Goal: Check status: Check status

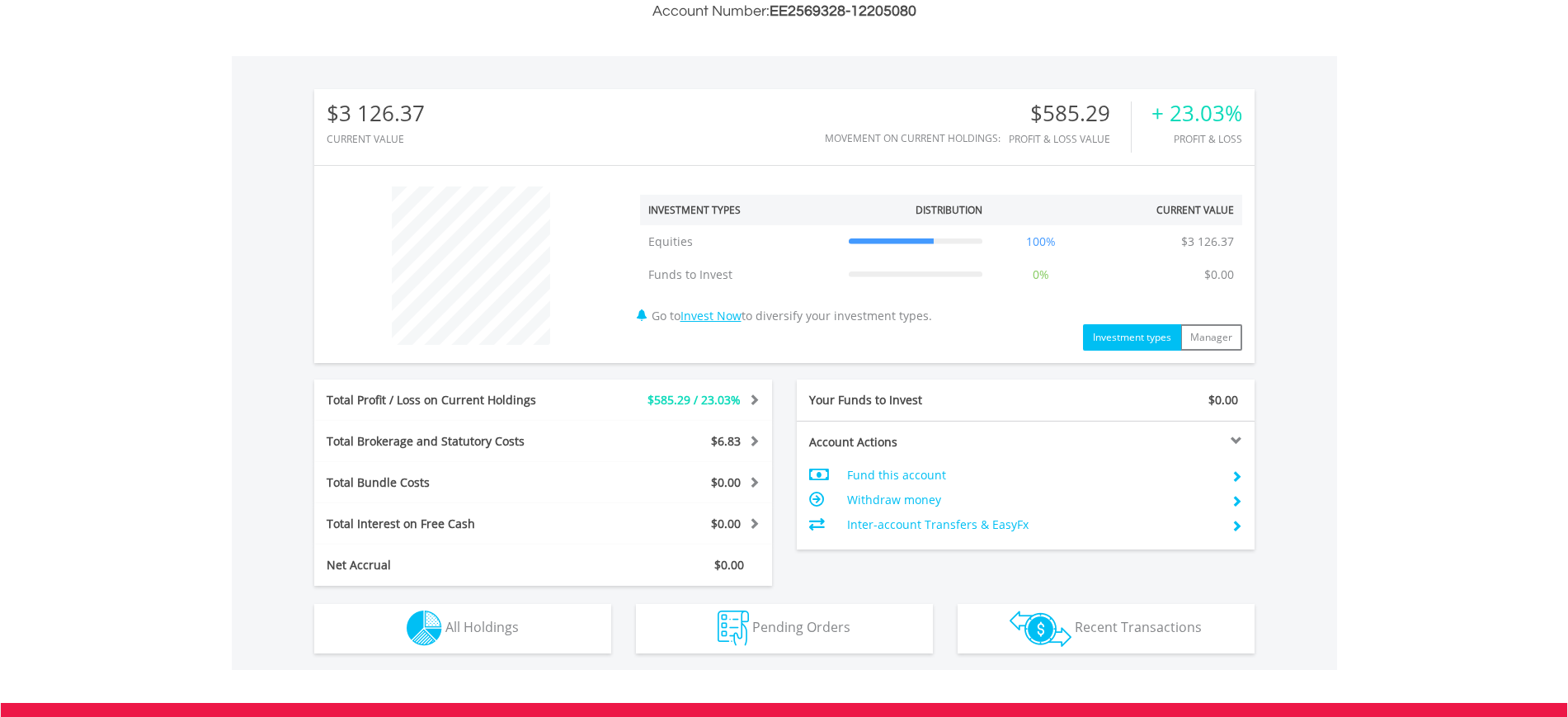
scroll to position [158, 314]
click at [528, 418] on div "Total Profit / Loss on Current Holdings $585.29 / 23.03% Last Valuation $3 126.…" at bounding box center [544, 400] width 458 height 41
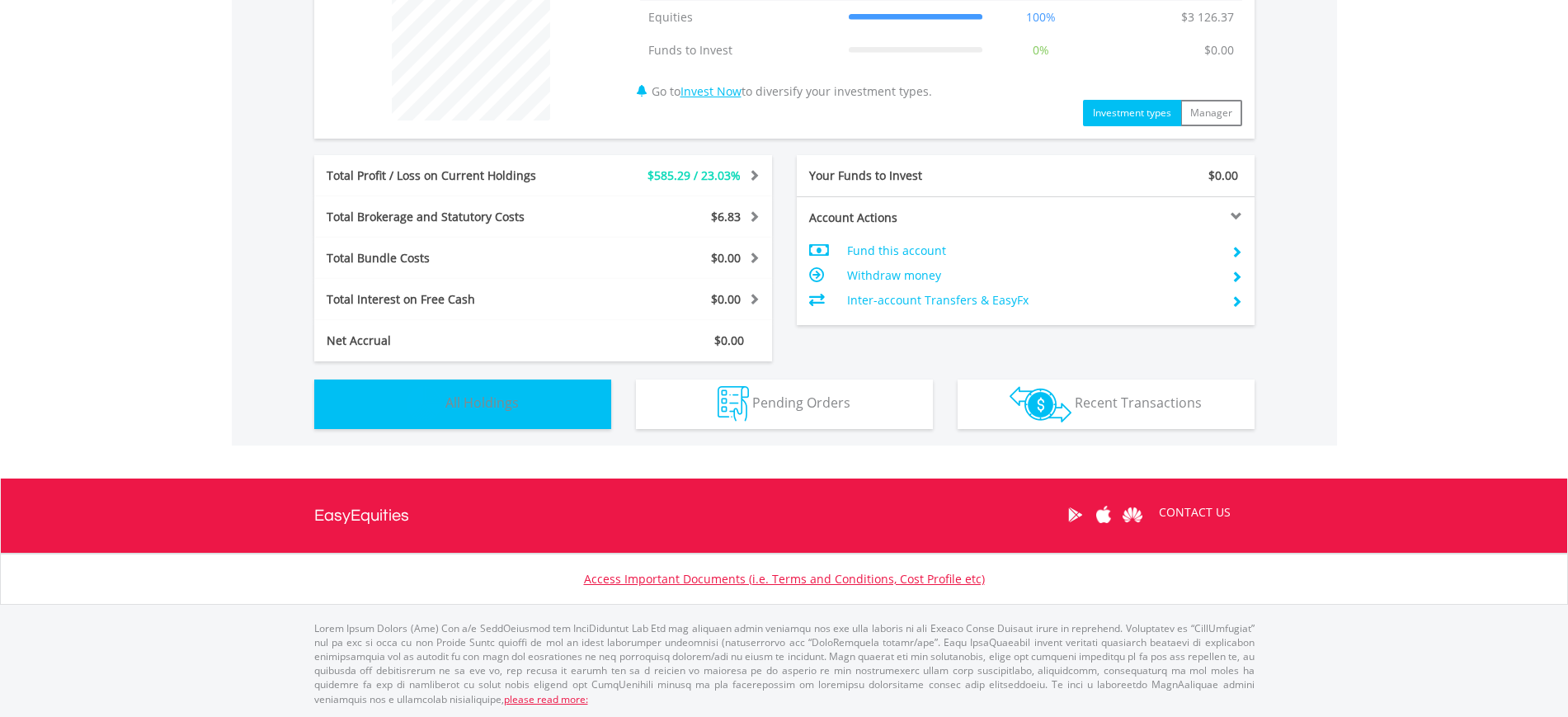
click at [525, 409] on button "Holdings All Holdings" at bounding box center [462, 404] width 297 height 50
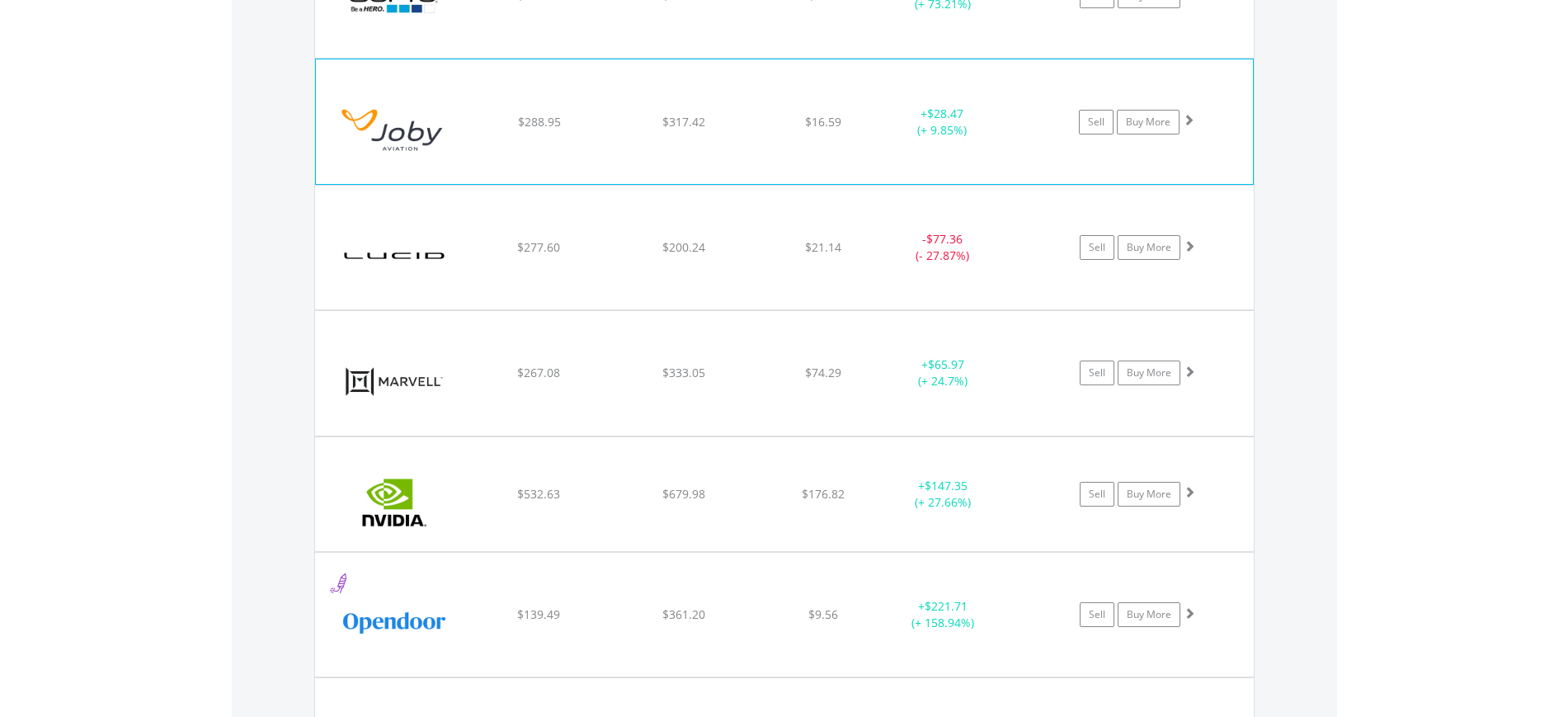
scroll to position [1673, 0]
click at [766, 138] on div "﻿ Joby Aviation Inc $288.95 $317.42 $16.59 + $28.47 (+ 9.85%) Sell Buy More" at bounding box center [784, 120] width 937 height 123
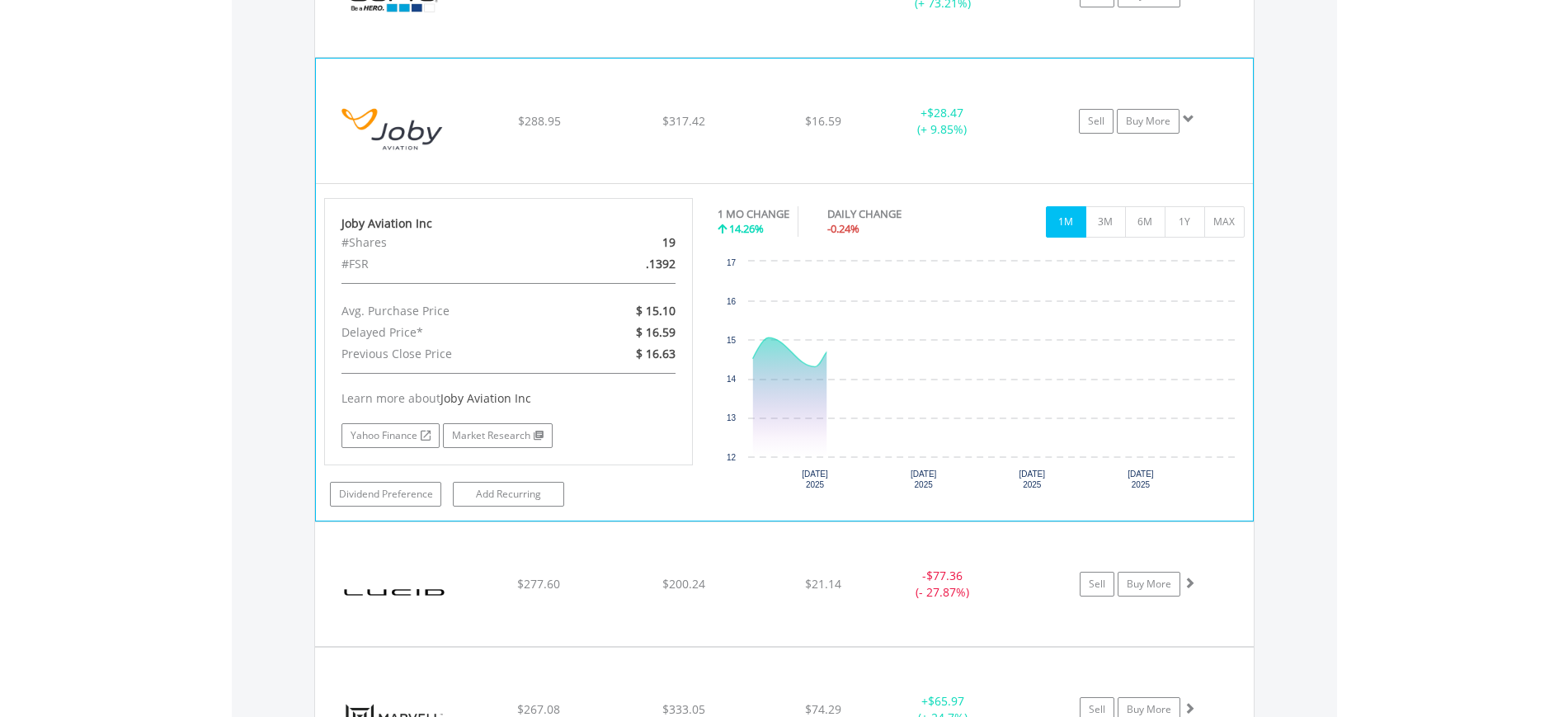
click at [775, 127] on div "$16.59" at bounding box center [823, 122] width 131 height 17
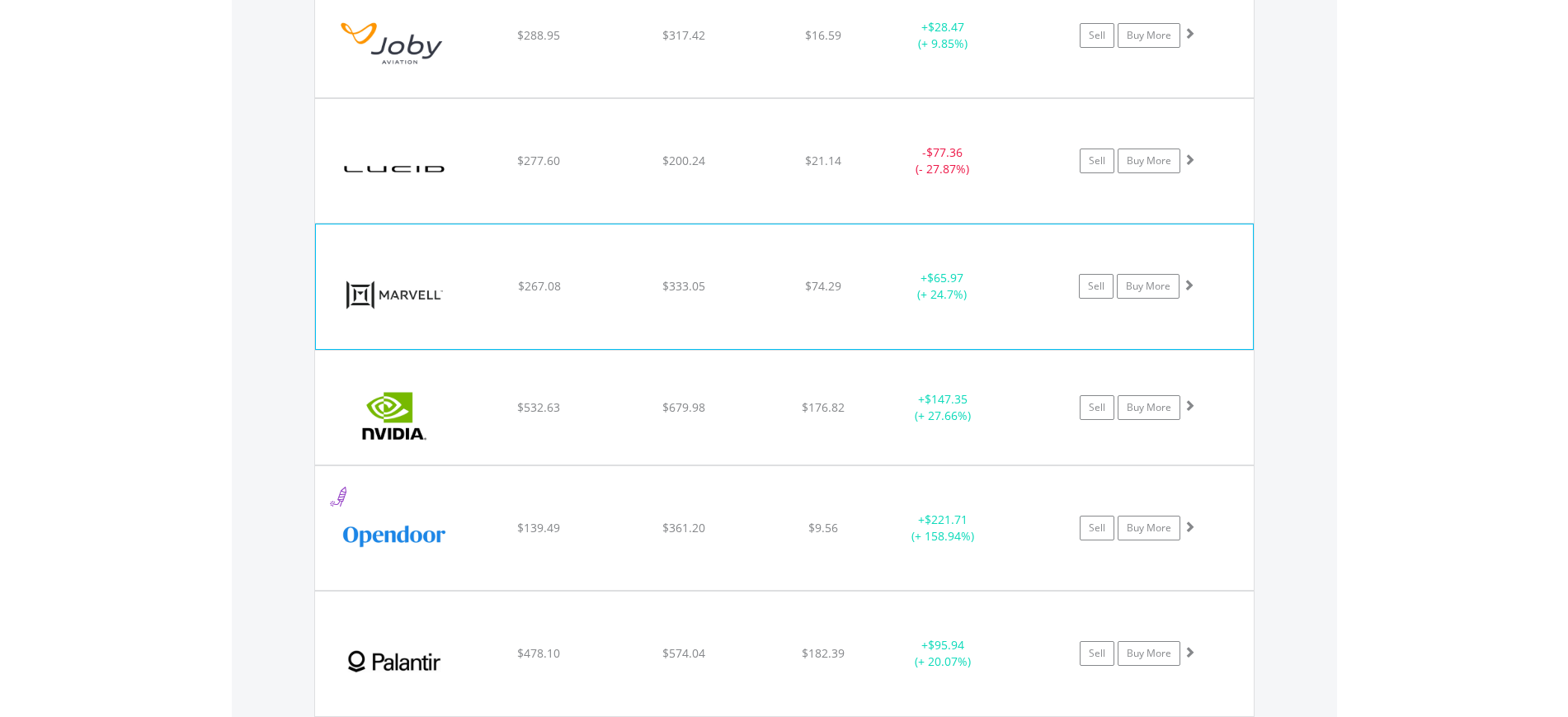
scroll to position [1880, 0]
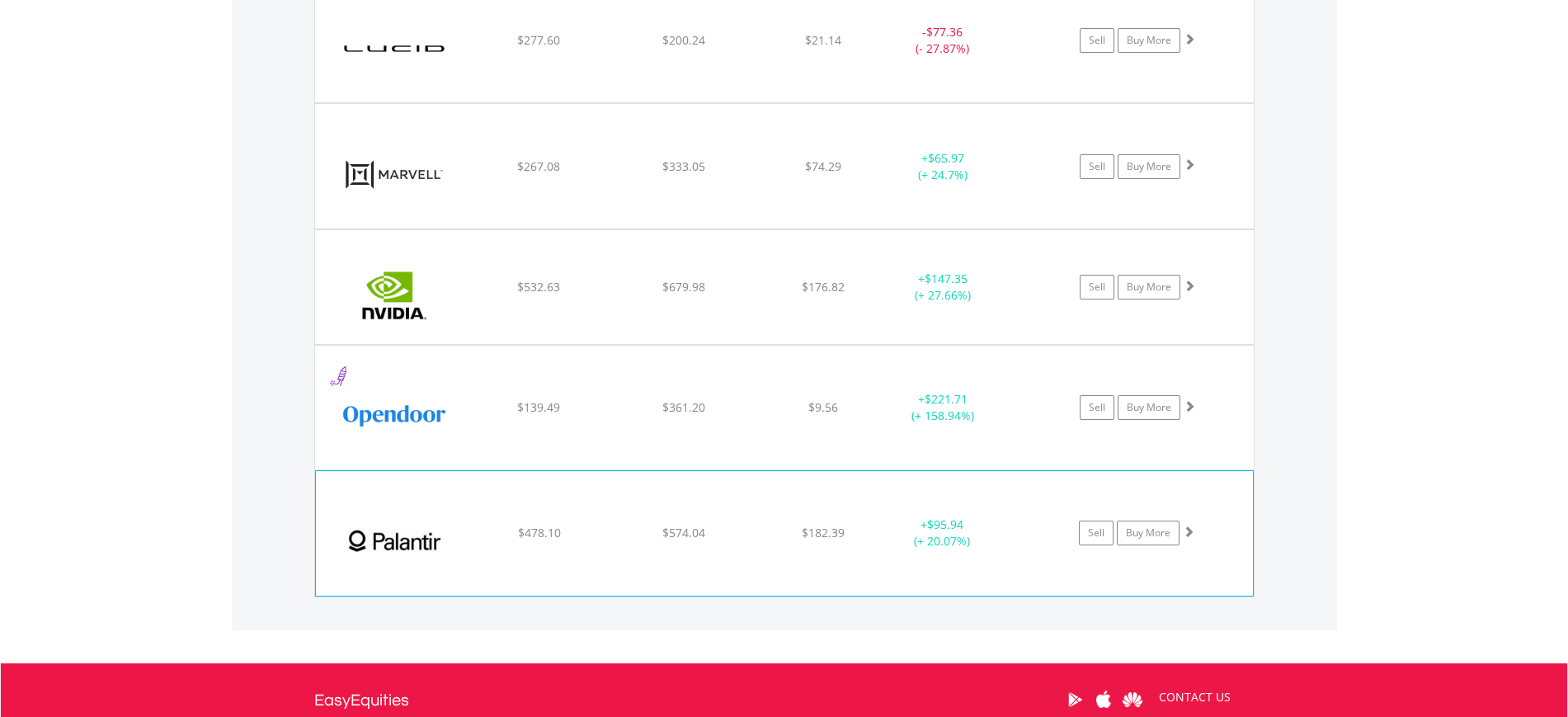
click at [675, 501] on div "﻿ Palantir Technologies Inc $478.10 $574.04 $182.39 + $95.94 (+ 20.07%) Sell Bu…" at bounding box center [784, 533] width 937 height 123
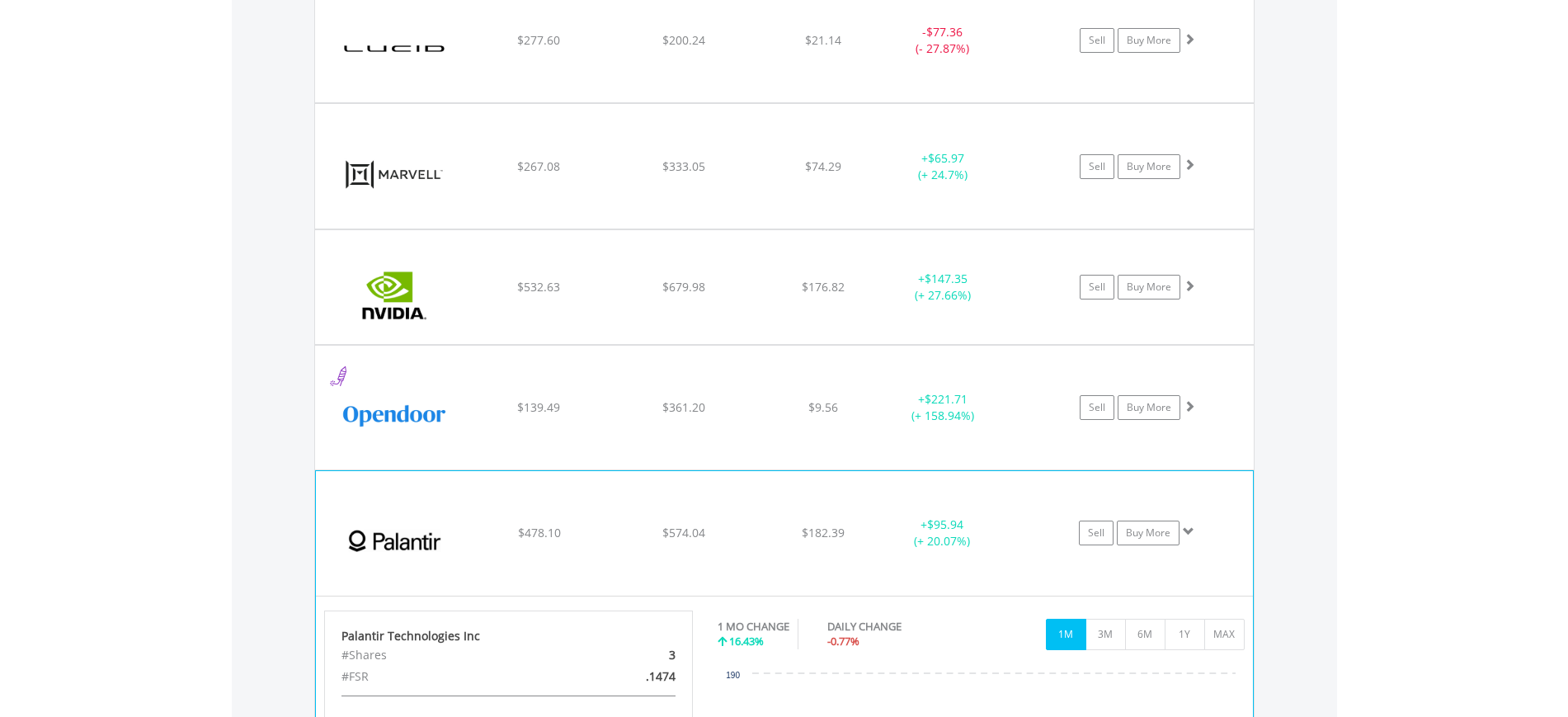
click at [677, 520] on div "﻿ Palantir Technologies Inc $478.10 $574.04 $182.39 + $95.94 (+ 20.07%) Sell Bu…" at bounding box center [784, 533] width 937 height 123
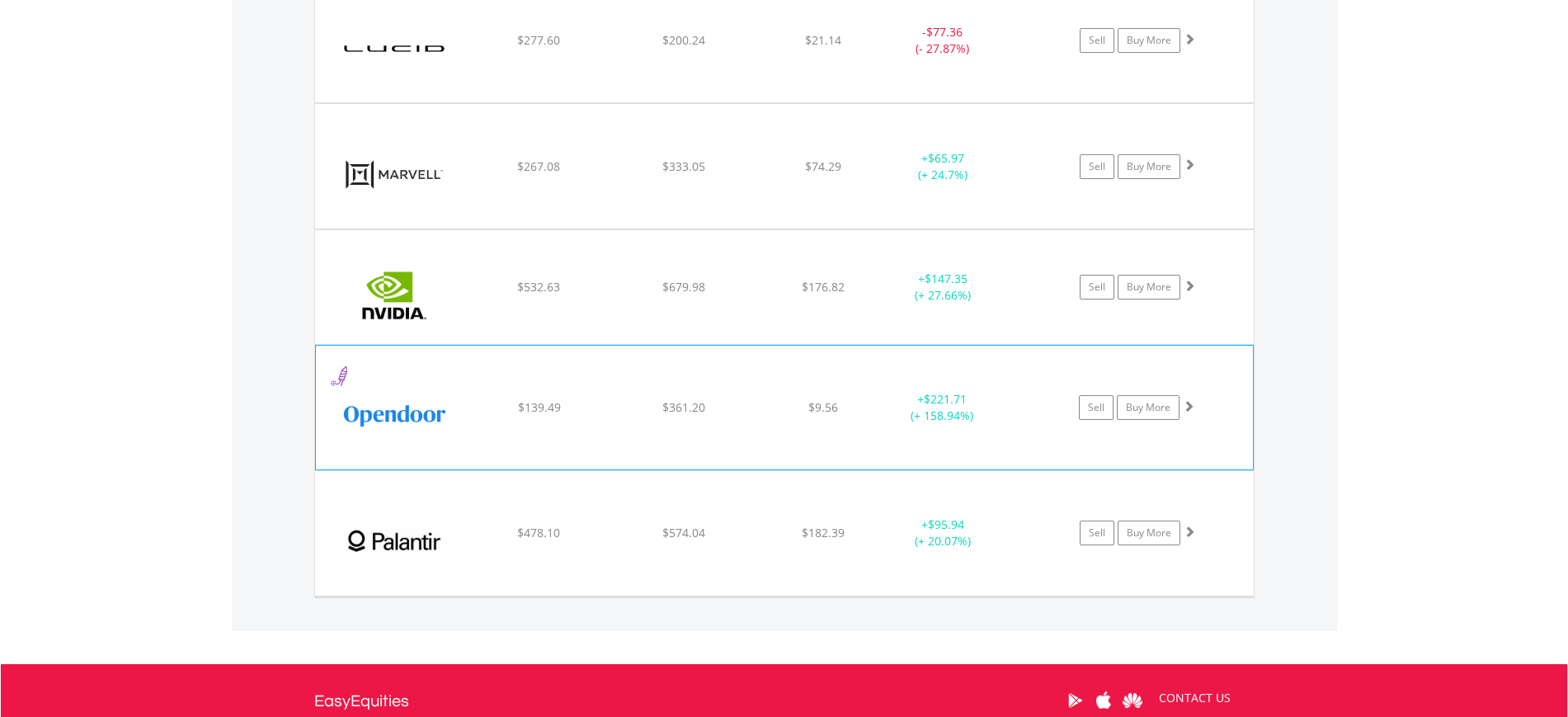
click at [680, 409] on span "$361.20" at bounding box center [684, 407] width 43 height 16
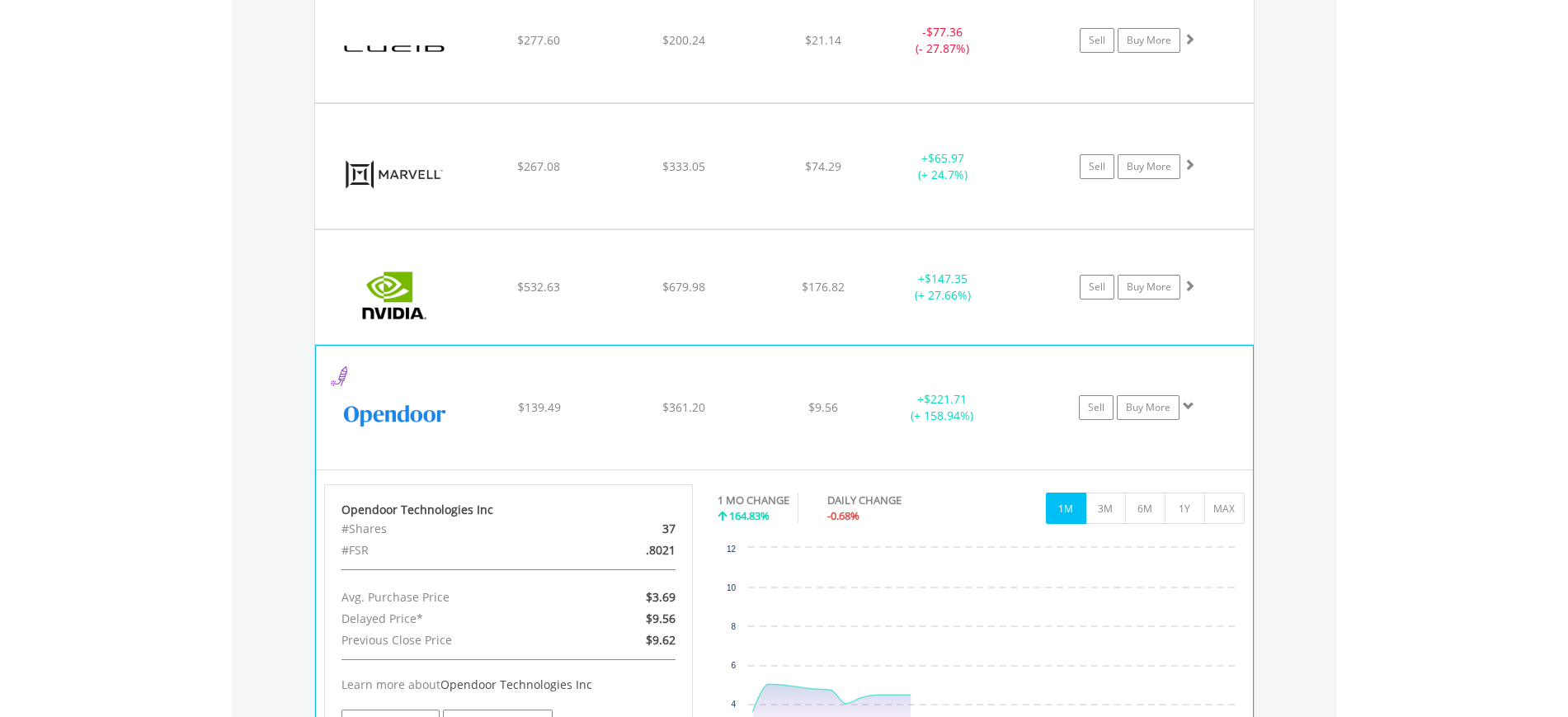
click at [680, 409] on span "$361.20" at bounding box center [684, 407] width 43 height 16
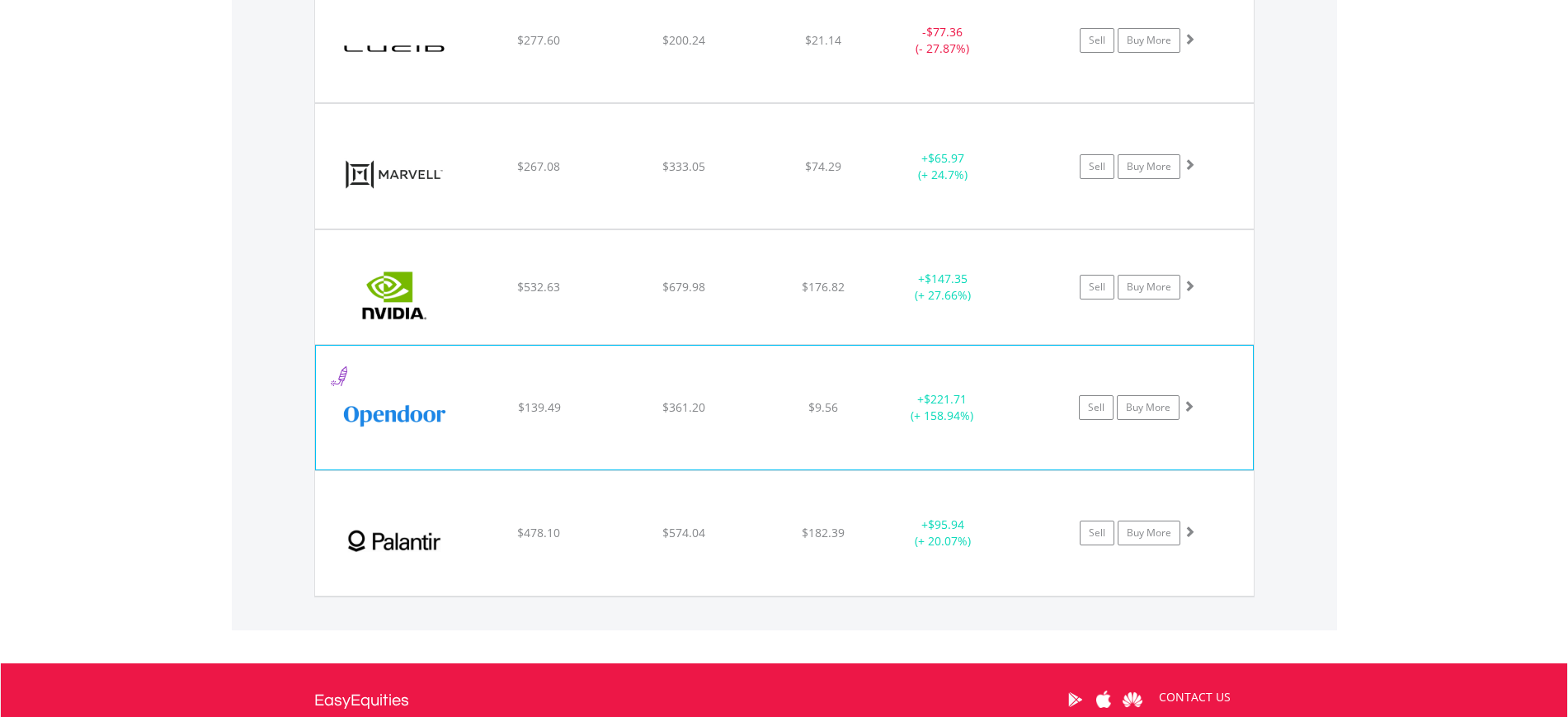
click at [680, 409] on span "$361.20" at bounding box center [684, 407] width 43 height 16
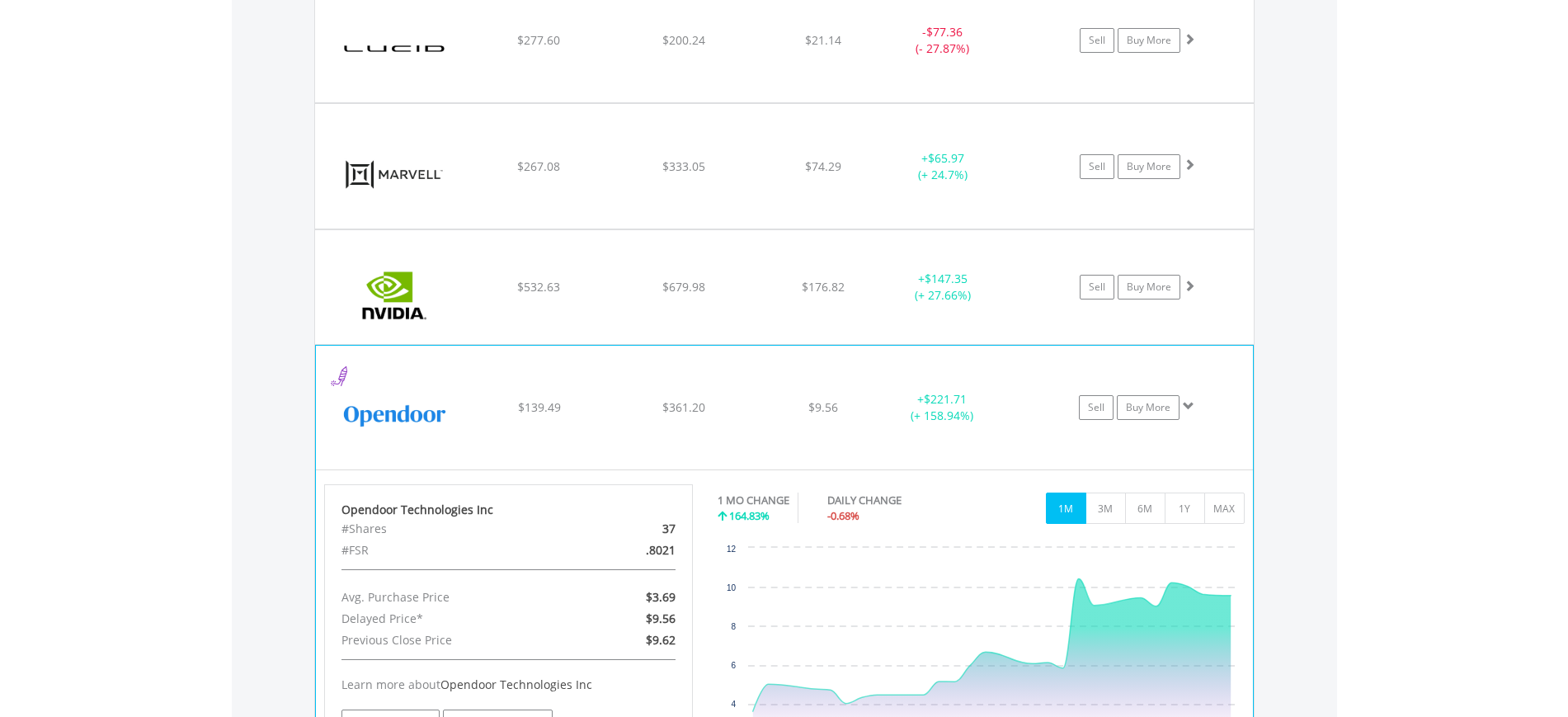
click at [680, 409] on span "$361.20" at bounding box center [684, 407] width 43 height 16
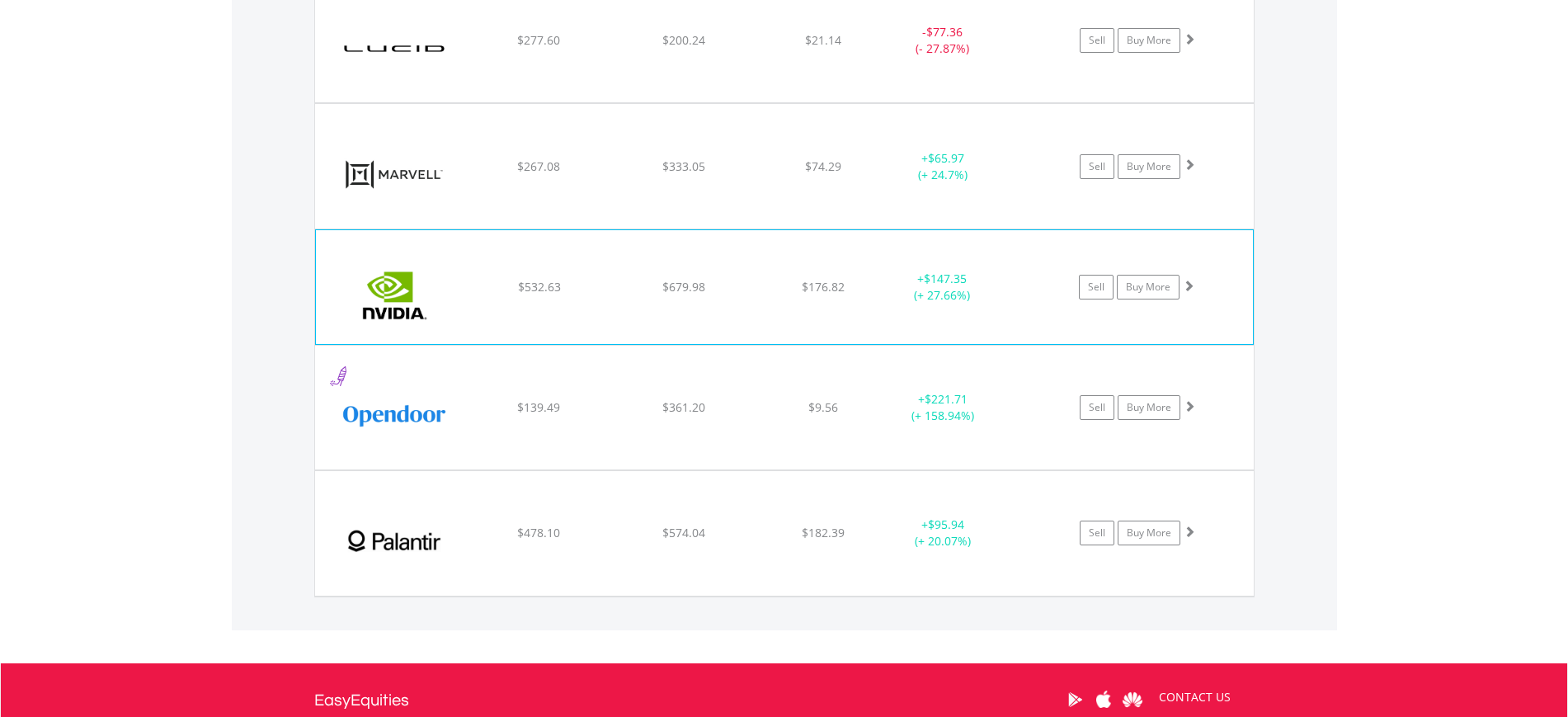
click at [735, 280] on div "$679.98" at bounding box center [684, 287] width 140 height 17
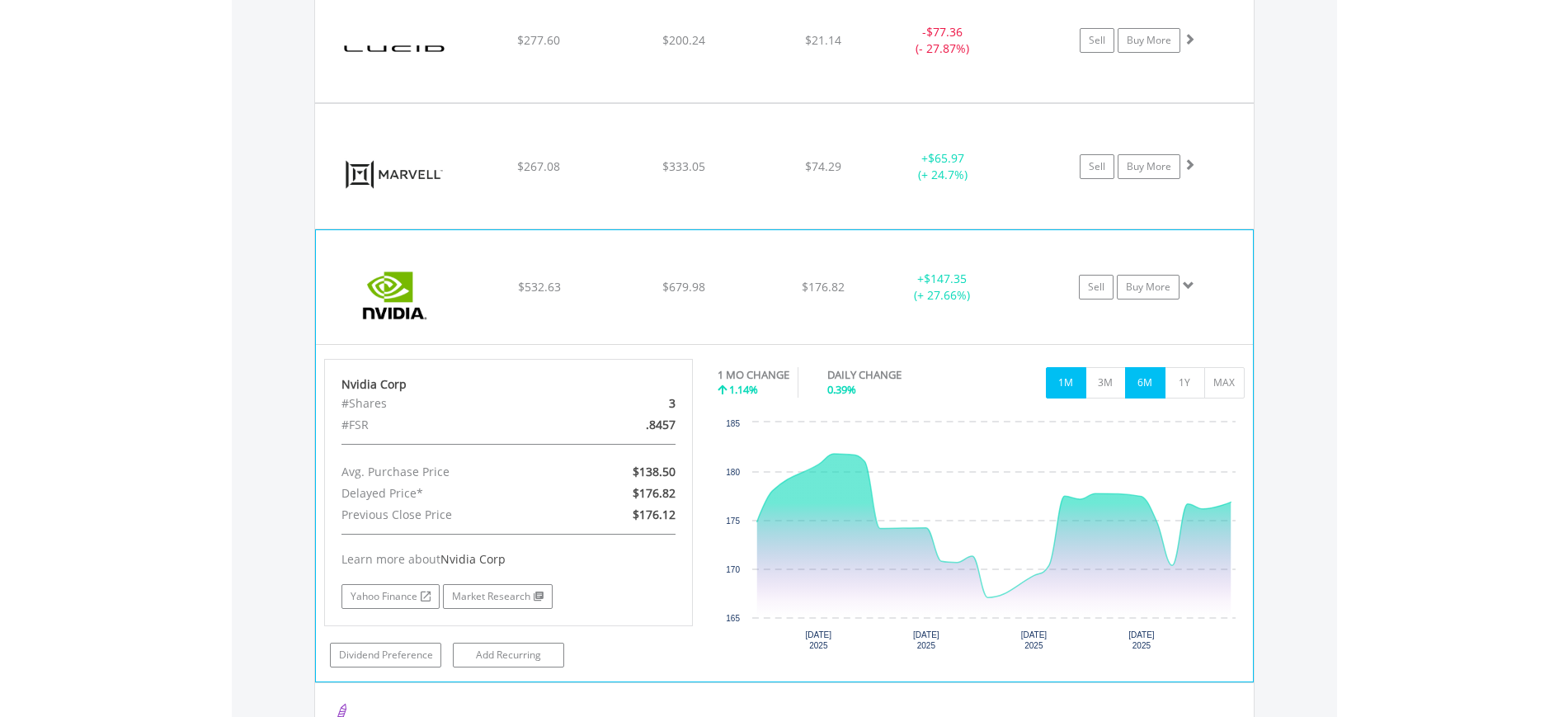
click at [1142, 379] on button "6M" at bounding box center [1145, 382] width 41 height 31
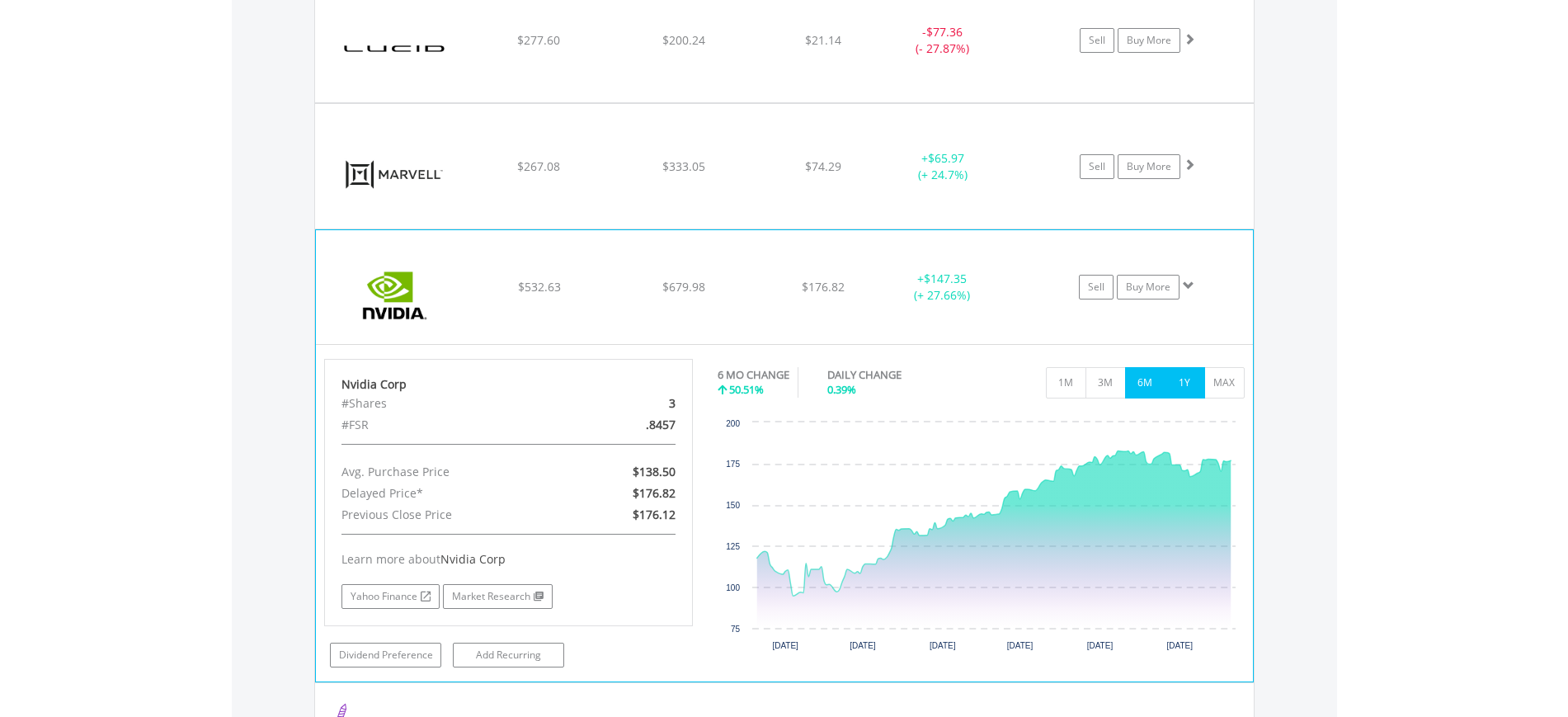
click at [1187, 382] on button "1Y" at bounding box center [1185, 382] width 41 height 31
